Goal: Navigation & Orientation: Find specific page/section

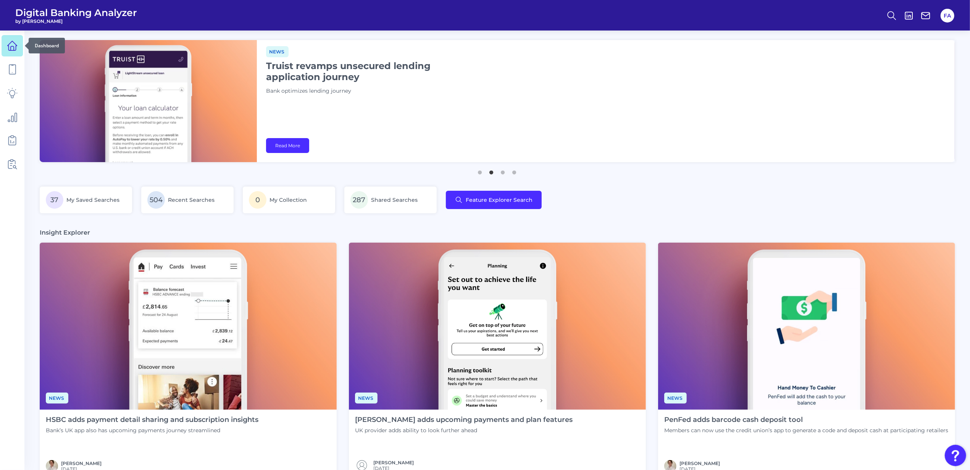
click at [20, 42] on link at bounding box center [12, 45] width 21 height 21
click at [23, 42] on nav at bounding box center [12, 251] width 24 height 440
click at [23, 50] on nav at bounding box center [12, 251] width 24 height 440
click at [21, 50] on link at bounding box center [12, 45] width 21 height 21
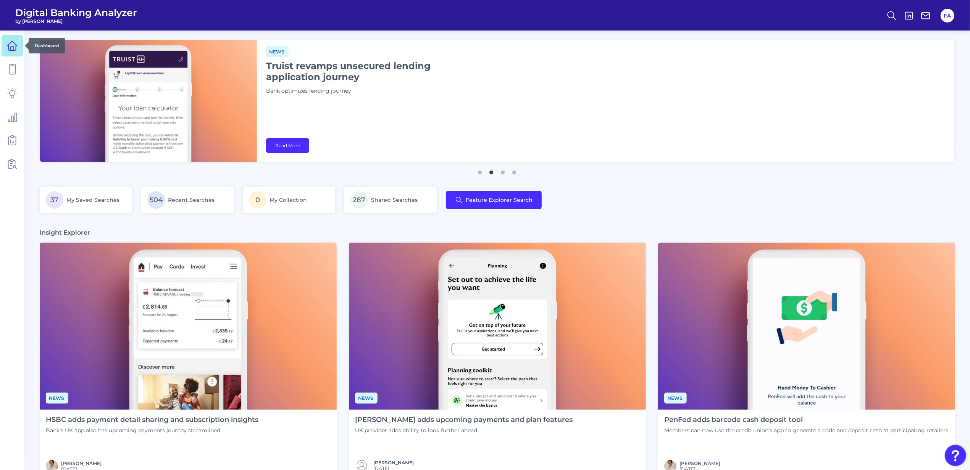
click at [20, 50] on link at bounding box center [12, 45] width 21 height 21
click at [12, 69] on icon at bounding box center [12, 69] width 11 height 11
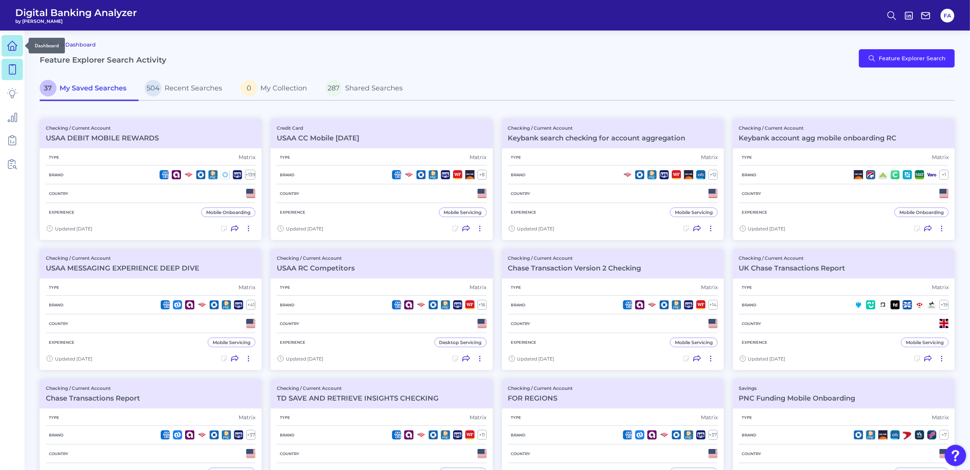
click at [15, 53] on link at bounding box center [12, 45] width 21 height 21
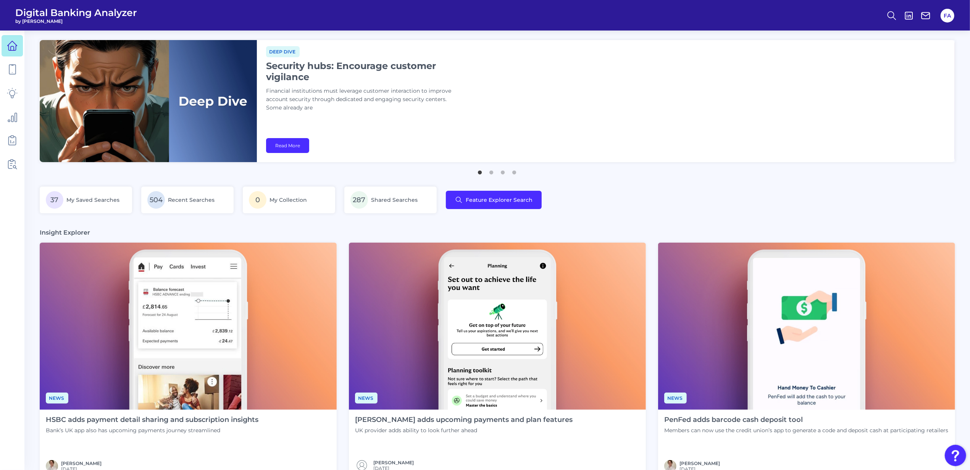
click at [54, 6] on header "Digital Banking Analyzer by [PERSON_NAME] FA" at bounding box center [485, 15] width 970 height 31
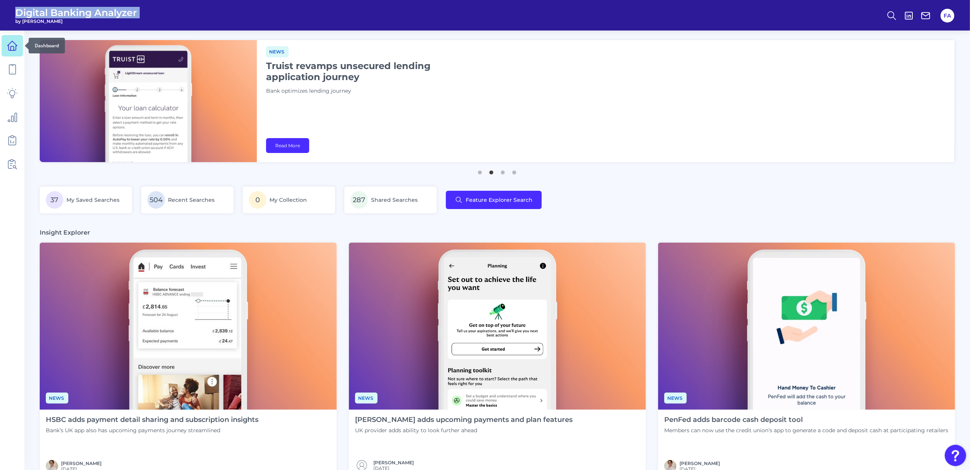
click at [15, 42] on icon at bounding box center [12, 45] width 11 height 11
click at [37, 15] on span "Digital Banking Analyzer" at bounding box center [76, 12] width 122 height 11
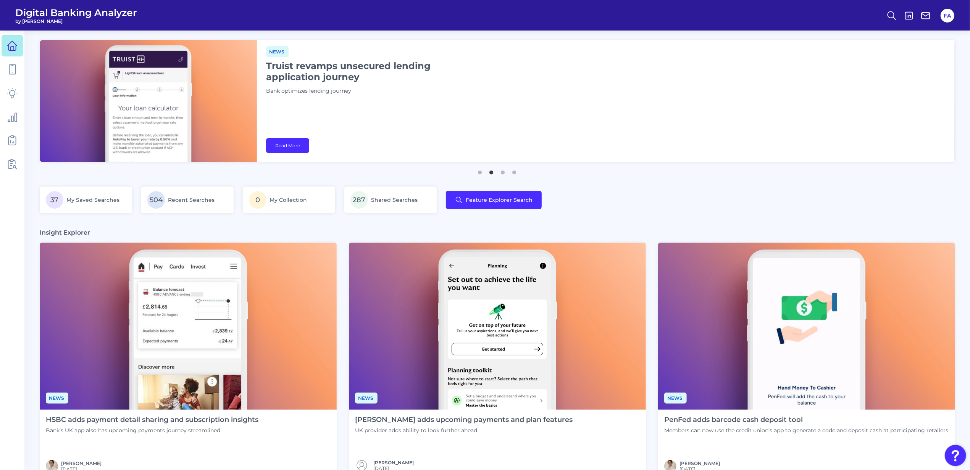
click at [34, 19] on span "by [PERSON_NAME]" at bounding box center [76, 21] width 122 height 6
click at [34, 16] on span "Digital Banking Analyzer" at bounding box center [76, 12] width 122 height 11
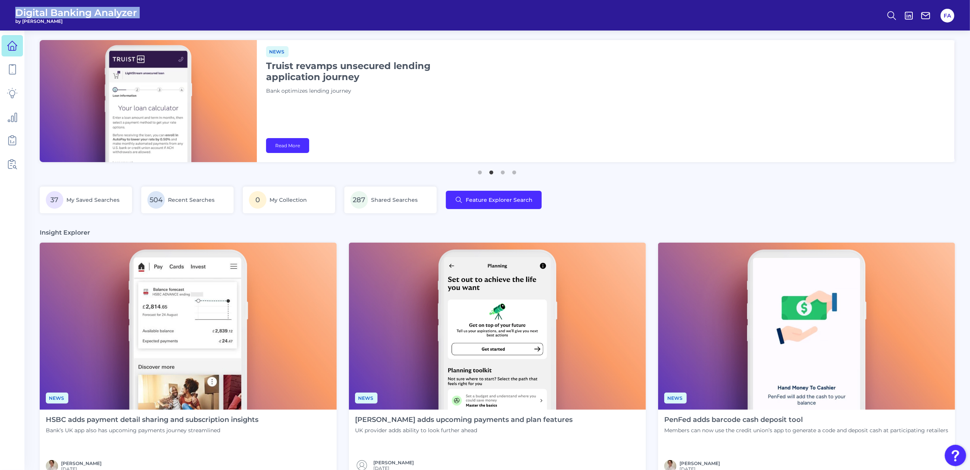
click at [34, 16] on span "Digital Banking Analyzer" at bounding box center [76, 12] width 122 height 11
click at [47, 21] on span "by [PERSON_NAME]" at bounding box center [76, 21] width 122 height 6
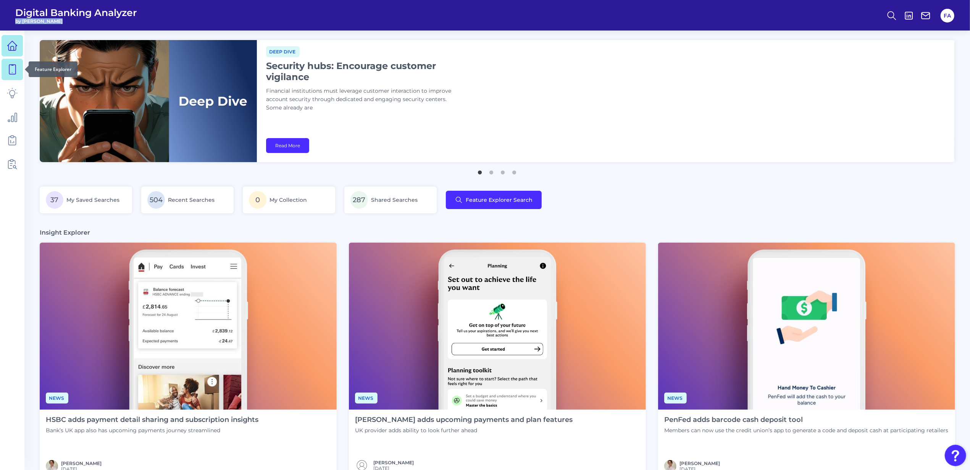
click at [8, 79] on link at bounding box center [12, 69] width 21 height 21
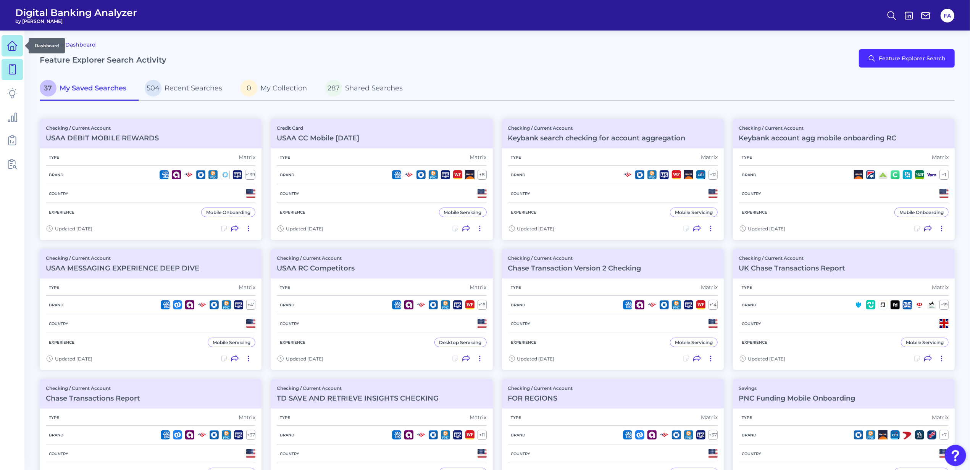
click at [6, 52] on link at bounding box center [12, 45] width 21 height 21
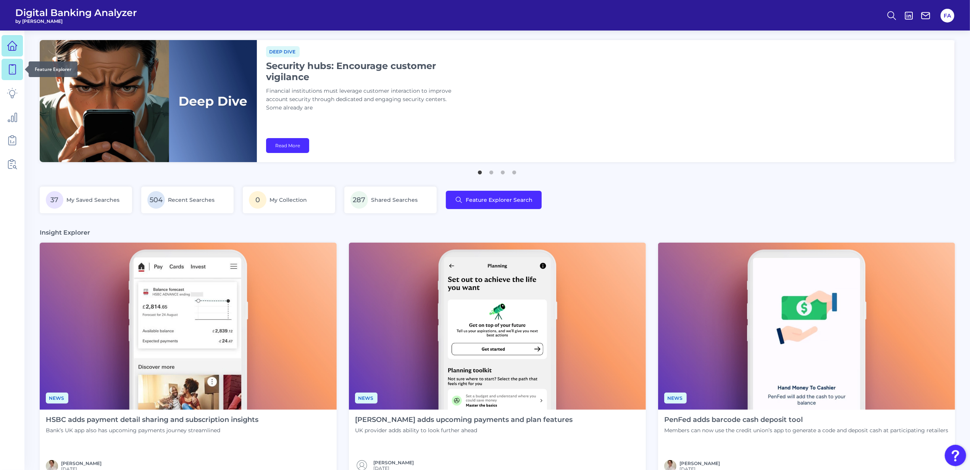
click at [14, 72] on icon at bounding box center [12, 69] width 11 height 11
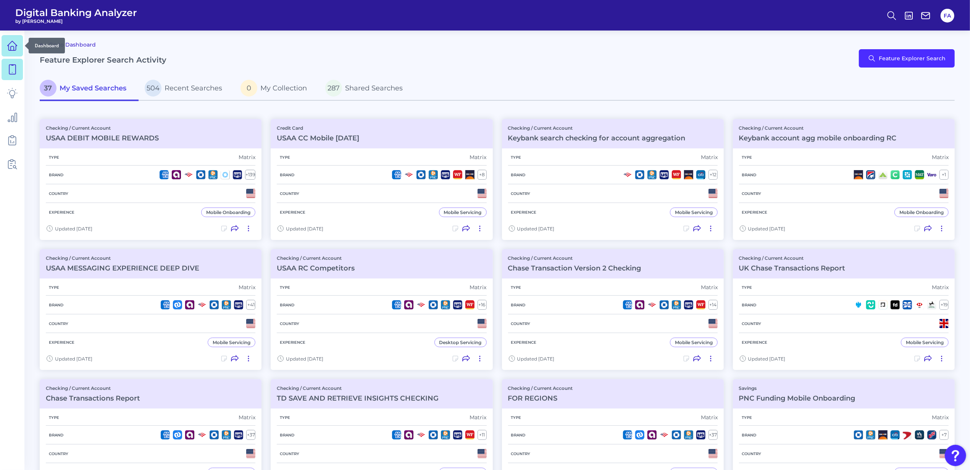
click at [13, 55] on link at bounding box center [12, 45] width 21 height 21
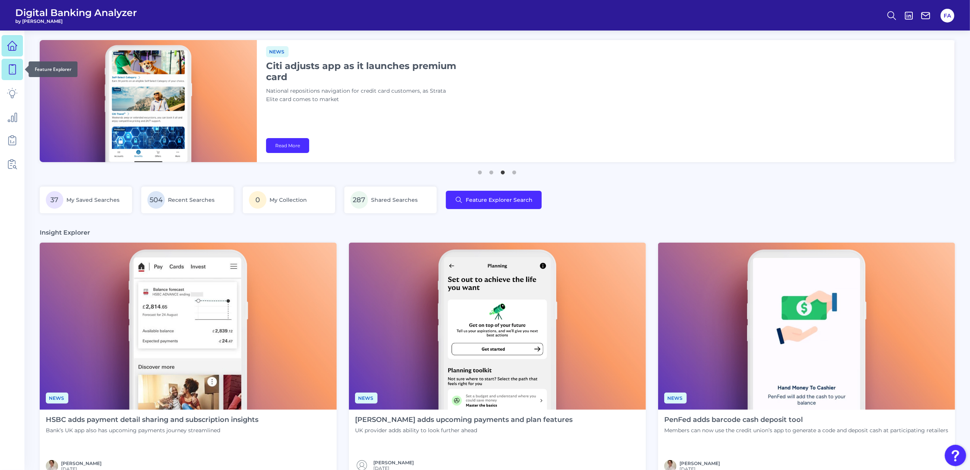
click at [16, 68] on icon at bounding box center [12, 69] width 11 height 11
